Goal: Find specific page/section: Find specific page/section

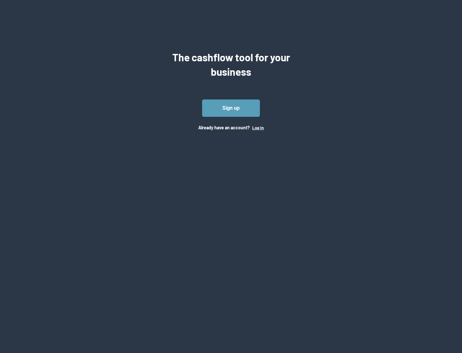
click at [258, 127] on button "Log In" at bounding box center [258, 127] width 12 height 5
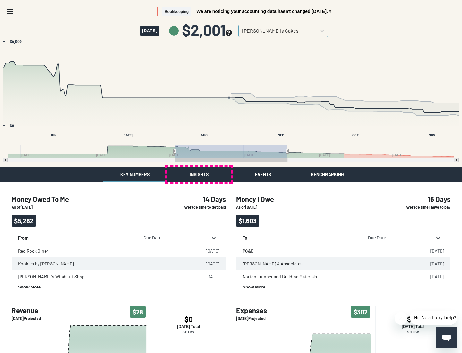
click at [199, 174] on button "Insights" at bounding box center [199, 174] width 64 height 15
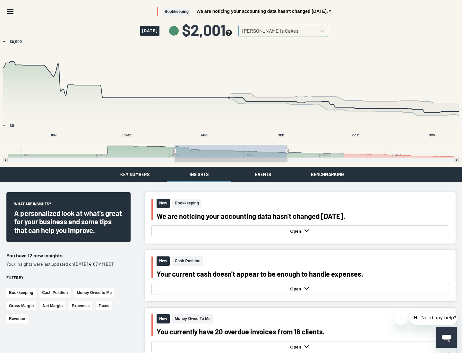
click at [263, 174] on button "Events" at bounding box center [263, 174] width 64 height 15
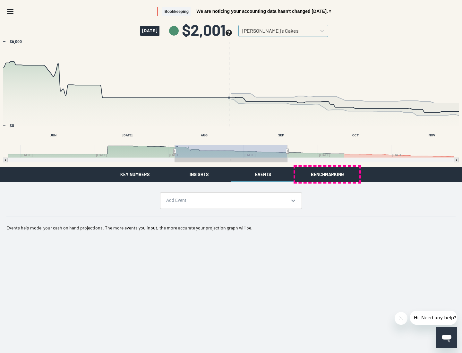
click at [327, 174] on button "Benchmarking" at bounding box center [327, 174] width 64 height 15
